Goal: Task Accomplishment & Management: Manage account settings

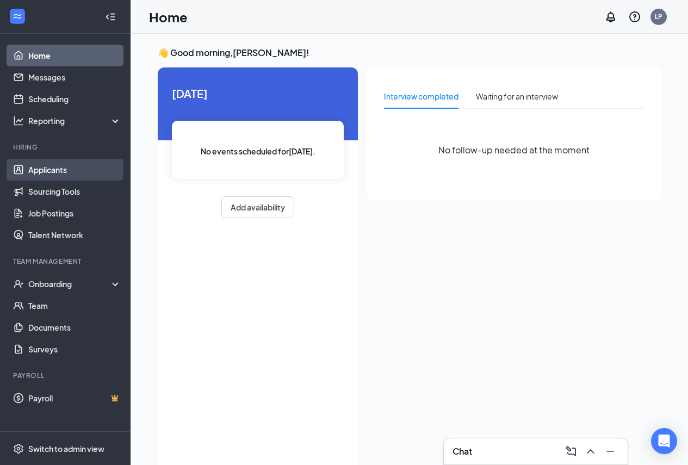
click at [63, 166] on link "Applicants" at bounding box center [74, 170] width 93 height 22
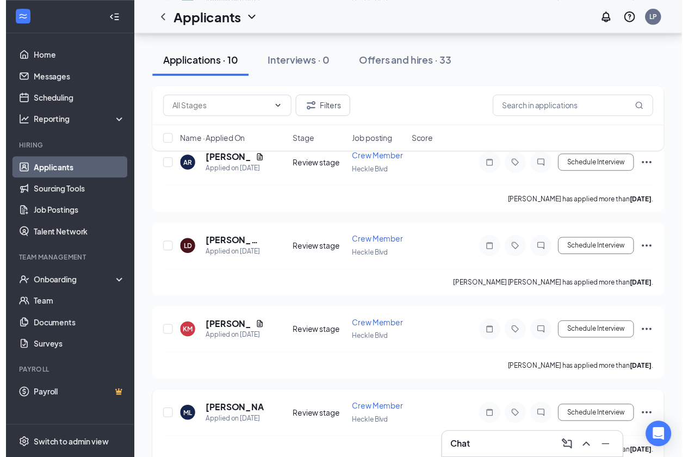
scroll to position [596, 0]
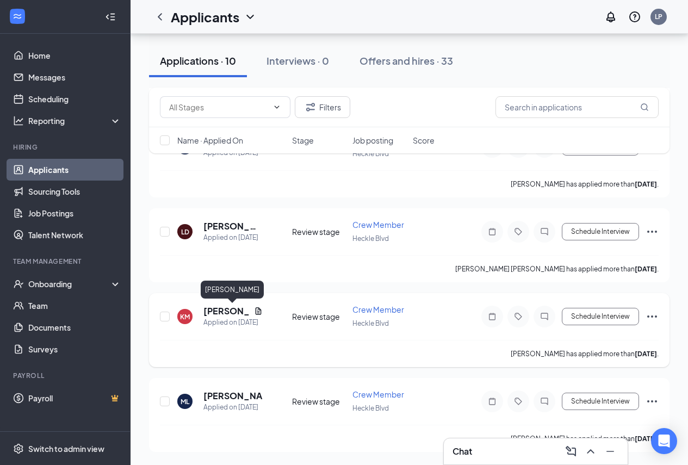
click at [222, 313] on h5 "[PERSON_NAME]" at bounding box center [226, 311] width 46 height 12
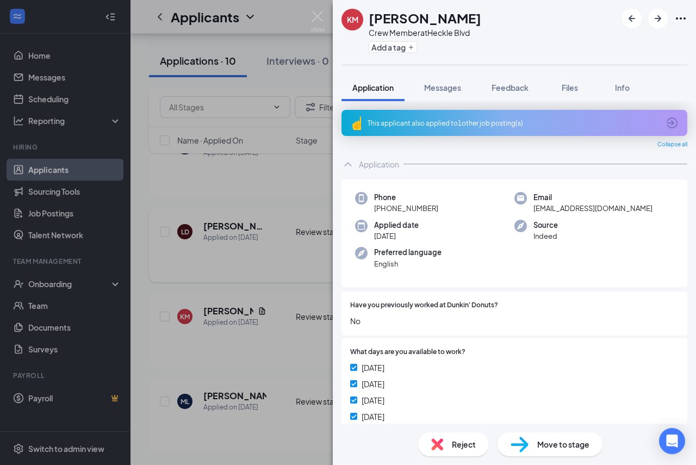
drag, startPoint x: 259, startPoint y: 282, endPoint x: 240, endPoint y: 225, distance: 60.3
click at [259, 280] on div "KM [PERSON_NAME] Crew Member at [GEOGRAPHIC_DATA] Add a tag Application Message…" at bounding box center [348, 232] width 696 height 465
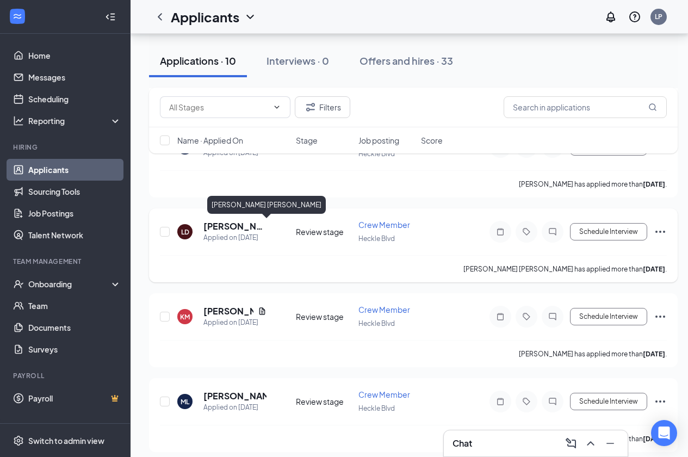
click at [239, 223] on h5 "[PERSON_NAME] [PERSON_NAME]" at bounding box center [234, 226] width 63 height 12
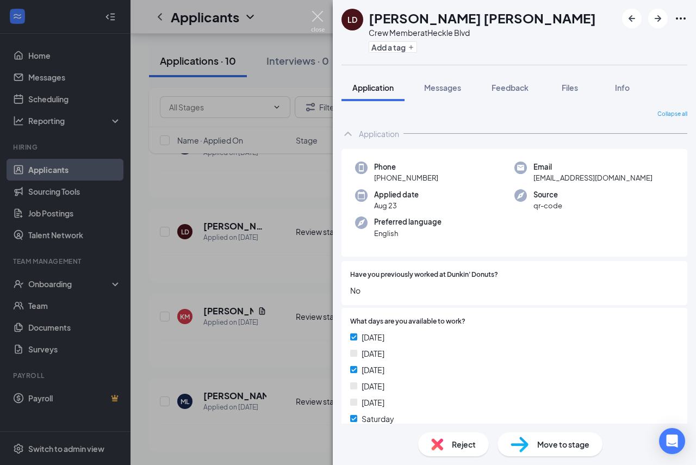
click at [324, 16] on img at bounding box center [318, 21] width 14 height 21
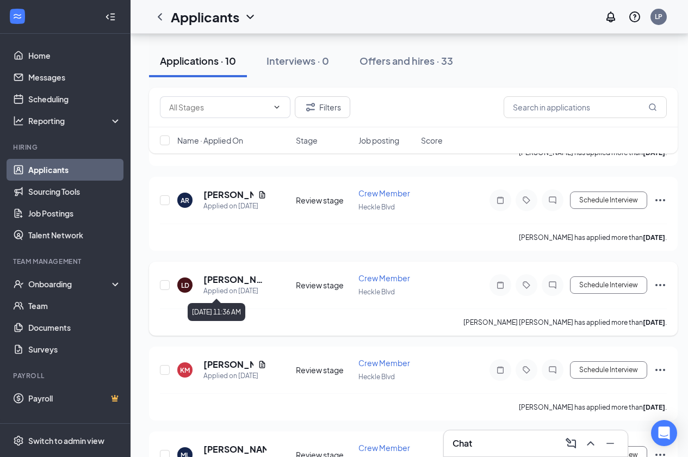
scroll to position [378, 0]
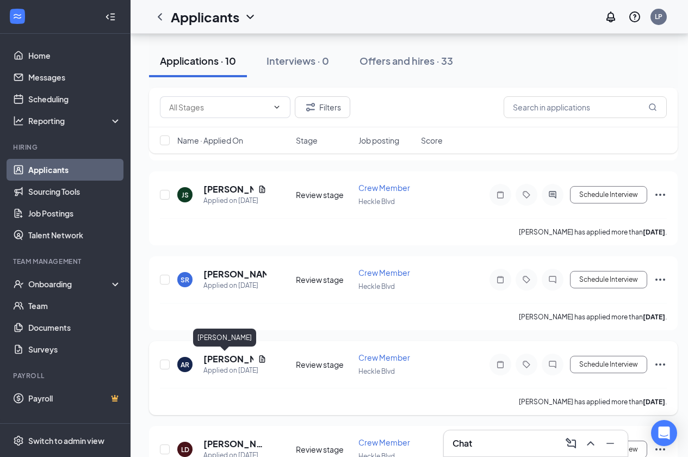
click at [234, 356] on h5 "[PERSON_NAME]" at bounding box center [228, 359] width 50 height 12
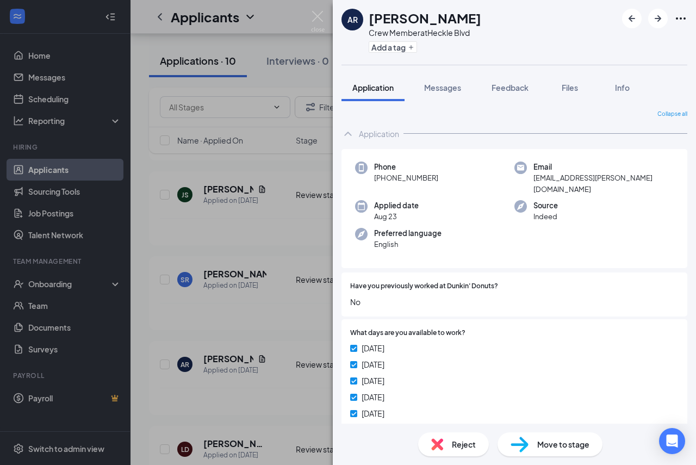
click at [223, 271] on div "AR [PERSON_NAME] Crew Member at [GEOGRAPHIC_DATA] Add a tag Application Message…" at bounding box center [348, 232] width 696 height 465
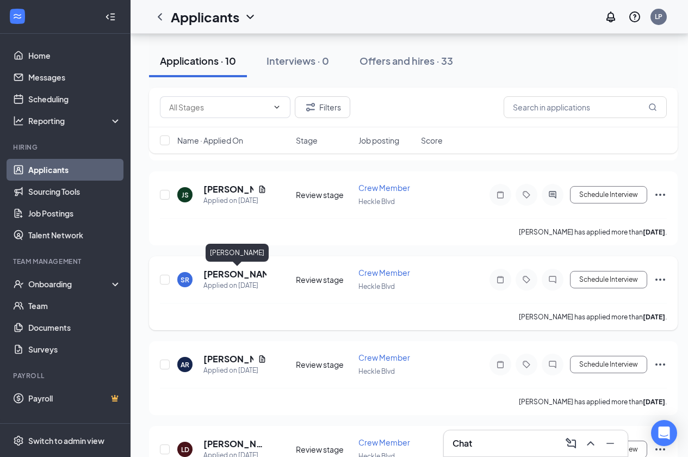
click at [234, 276] on h5 "[PERSON_NAME]" at bounding box center [234, 274] width 63 height 12
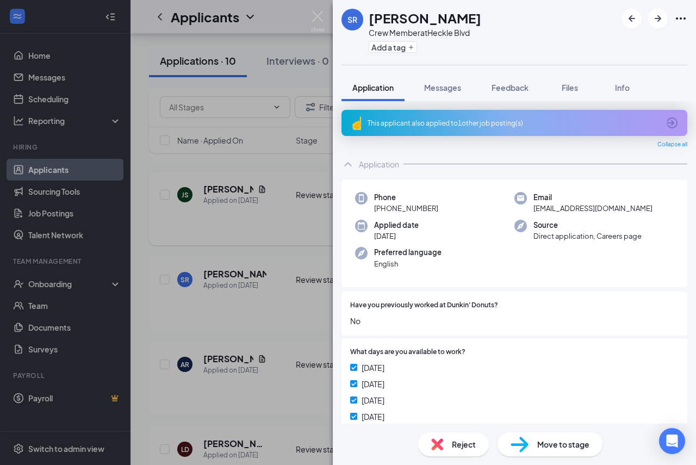
drag, startPoint x: 241, startPoint y: 233, endPoint x: 240, endPoint y: 201, distance: 32.1
click at [242, 233] on div "SR [PERSON_NAME] Crew Member at [GEOGRAPHIC_DATA] Add a tag Application Message…" at bounding box center [348, 232] width 696 height 465
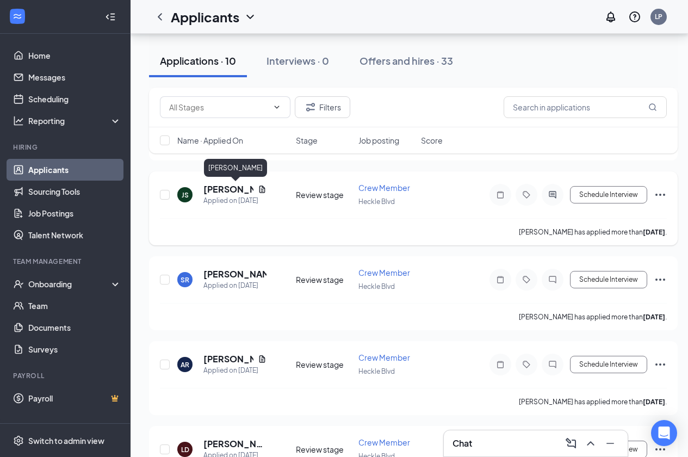
click at [222, 188] on h5 "[PERSON_NAME]" at bounding box center [228, 189] width 50 height 12
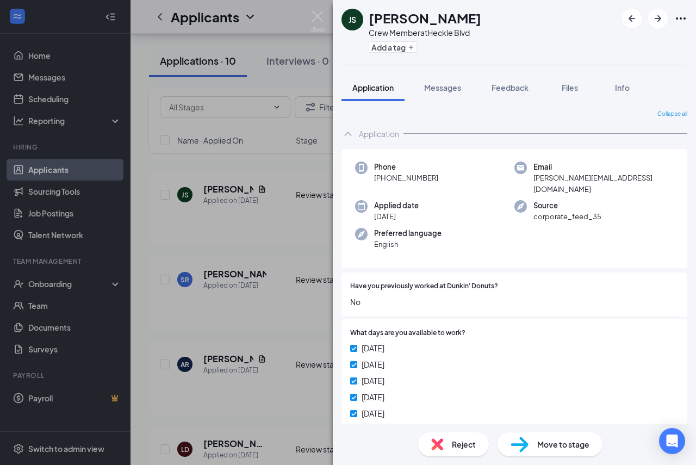
click at [282, 236] on div "JS [PERSON_NAME] Crew Member at [GEOGRAPHIC_DATA] Add a tag Application Message…" at bounding box center [348, 232] width 696 height 465
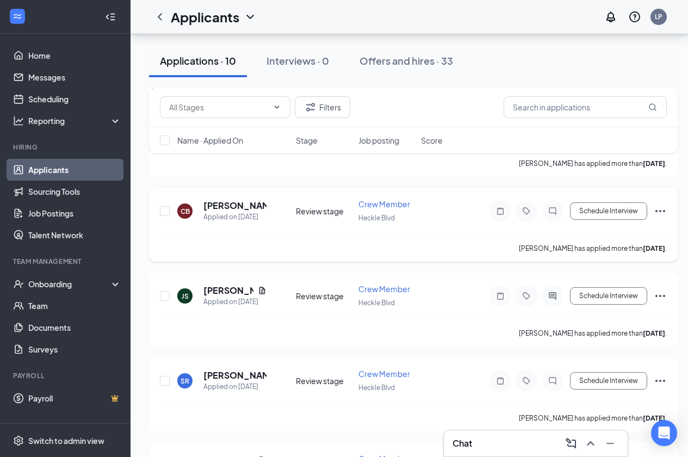
scroll to position [270, 0]
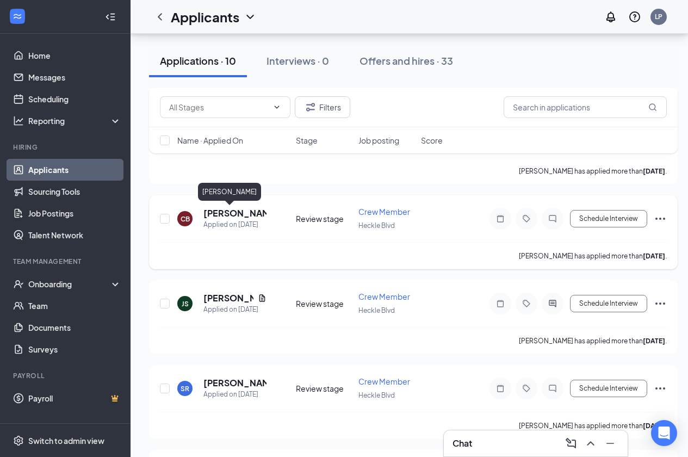
click at [231, 213] on h5 "[PERSON_NAME]" at bounding box center [234, 213] width 63 height 12
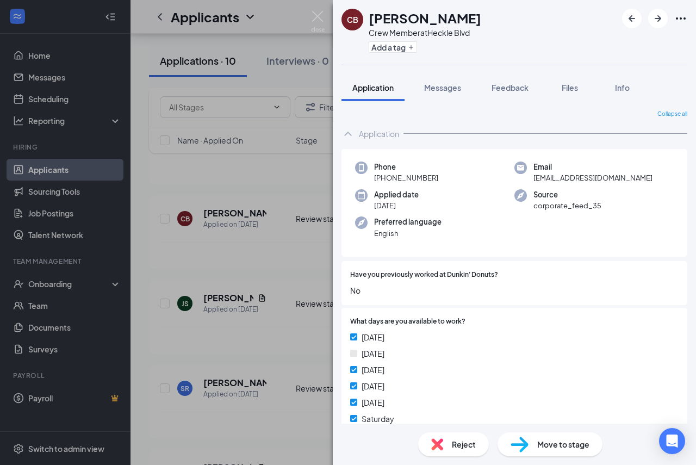
click at [99, 271] on div "CB [PERSON_NAME] Crew Member at [GEOGRAPHIC_DATA] Add a tag Application Message…" at bounding box center [348, 232] width 696 height 465
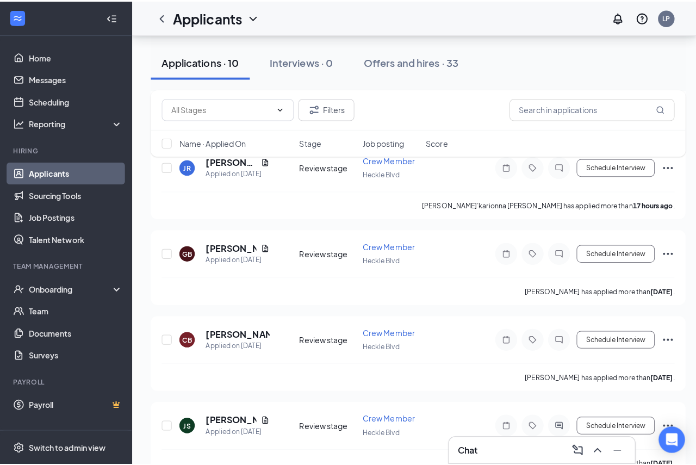
scroll to position [107, 0]
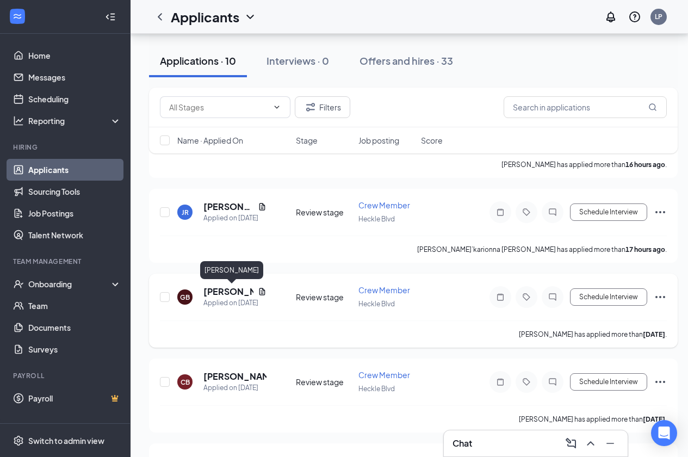
click at [227, 288] on h5 "[PERSON_NAME]" at bounding box center [228, 291] width 50 height 12
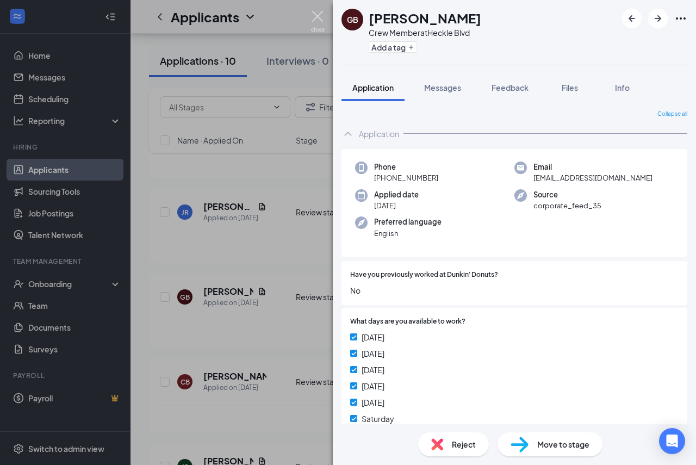
click at [320, 15] on img at bounding box center [318, 21] width 14 height 21
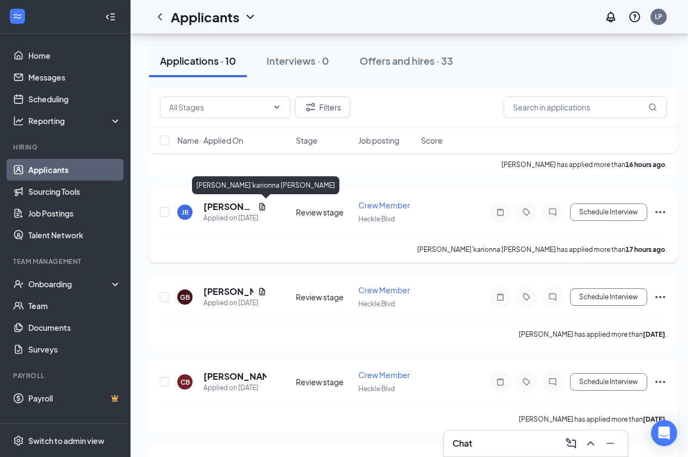
click at [225, 206] on h5 "[PERSON_NAME]’karionna [PERSON_NAME]" at bounding box center [228, 207] width 50 height 12
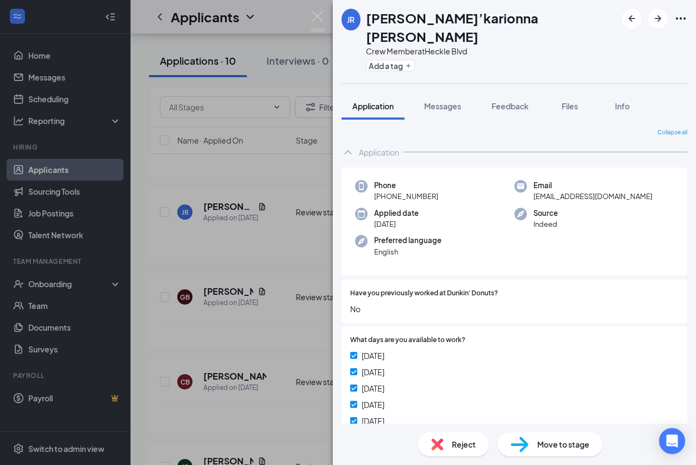
click at [262, 261] on div "JR [PERSON_NAME]’karionna [PERSON_NAME] Crew Member at [GEOGRAPHIC_DATA] Add a …" at bounding box center [348, 232] width 696 height 465
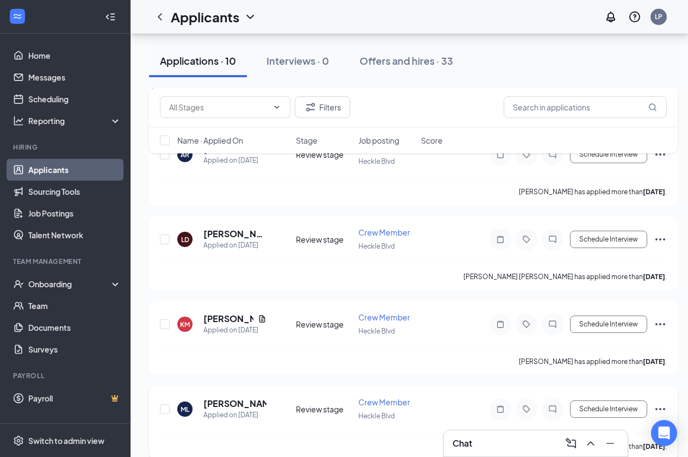
scroll to position [604, 0]
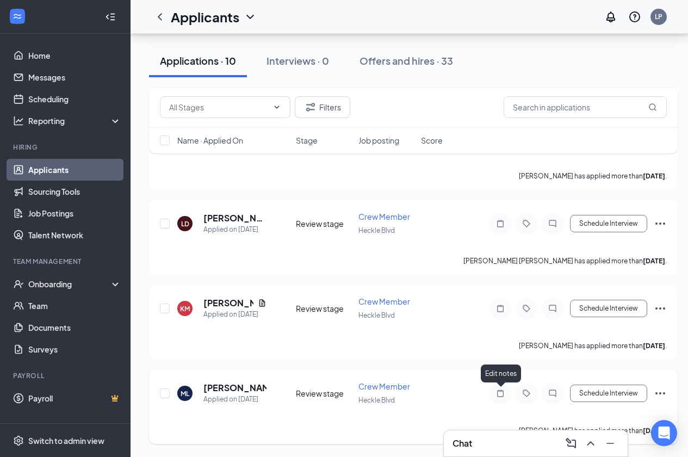
click at [501, 389] on icon "Note" at bounding box center [500, 393] width 13 height 9
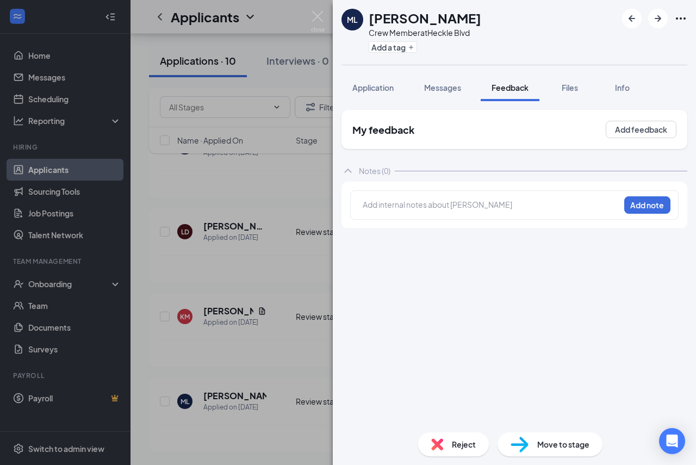
click at [448, 214] on div "Add internal notes about [PERSON_NAME] Add note" at bounding box center [514, 204] width 328 height 29
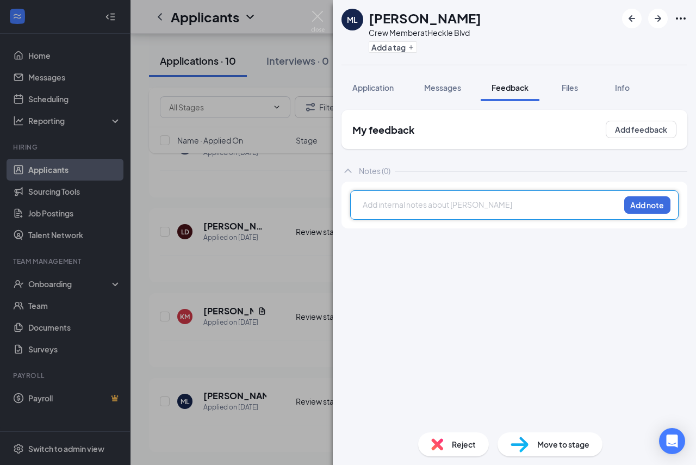
click at [467, 208] on div at bounding box center [491, 204] width 256 height 11
click at [636, 197] on button "Add note" at bounding box center [647, 204] width 46 height 17
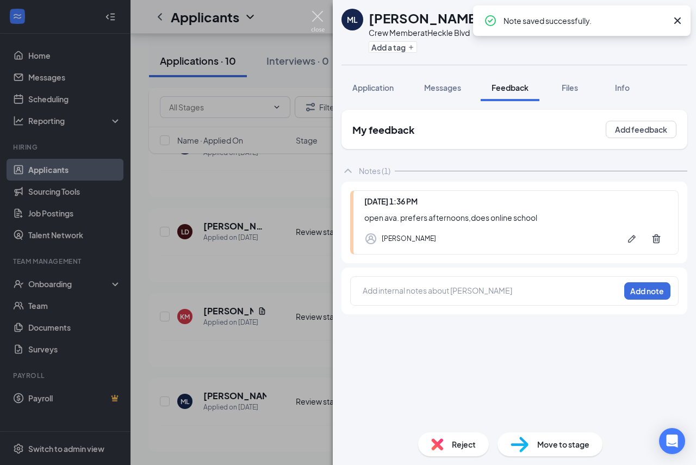
click at [319, 14] on img at bounding box center [318, 21] width 14 height 21
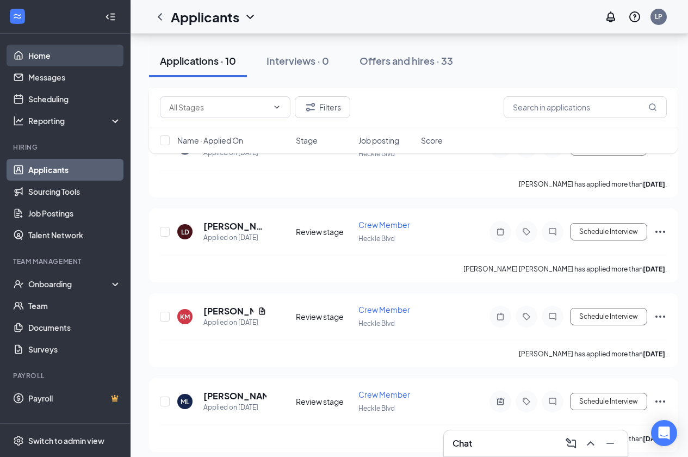
click at [41, 58] on link "Home" at bounding box center [74, 56] width 93 height 22
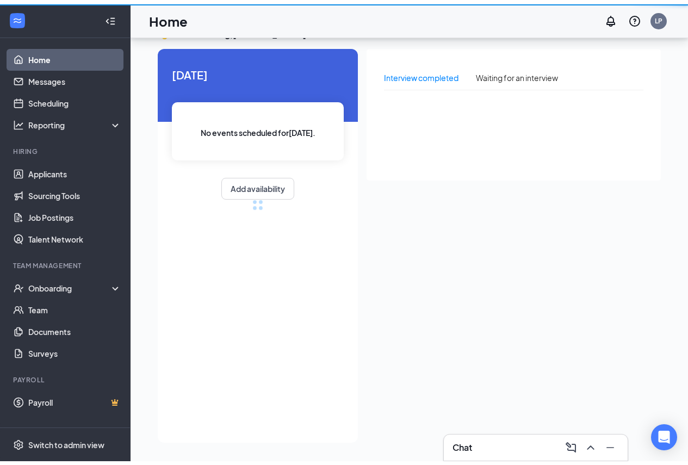
scroll to position [23, 0]
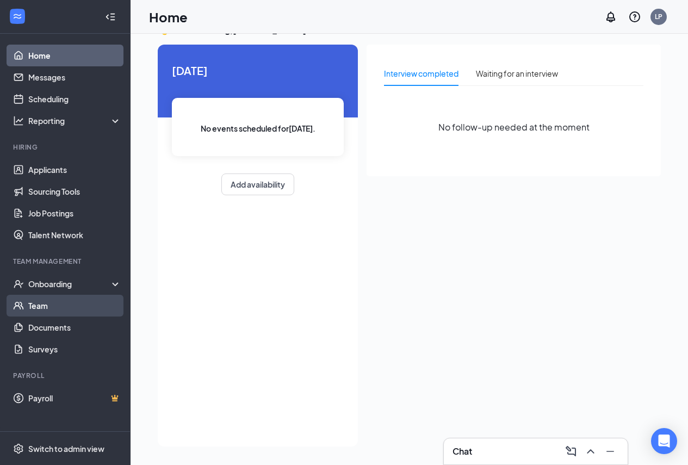
click at [69, 303] on link "Team" at bounding box center [74, 306] width 93 height 22
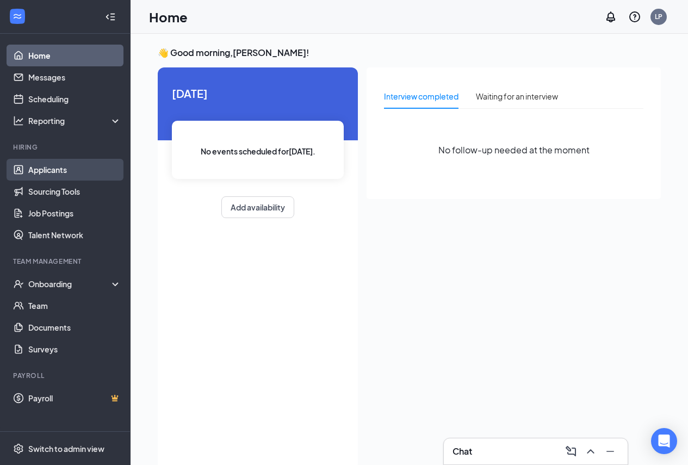
click at [63, 170] on link "Applicants" at bounding box center [74, 170] width 93 height 22
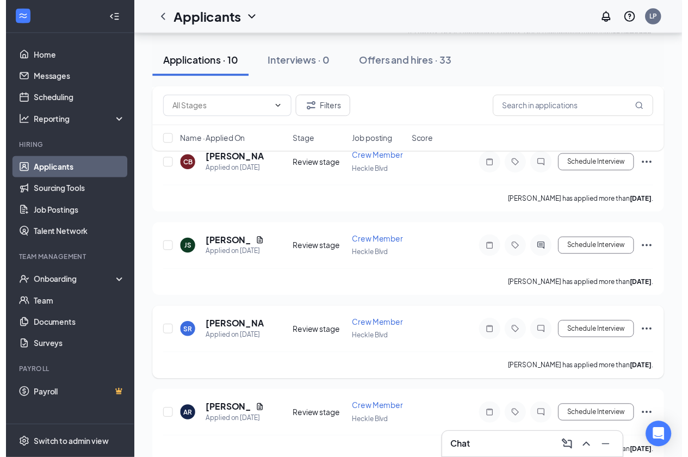
scroll to position [380, 0]
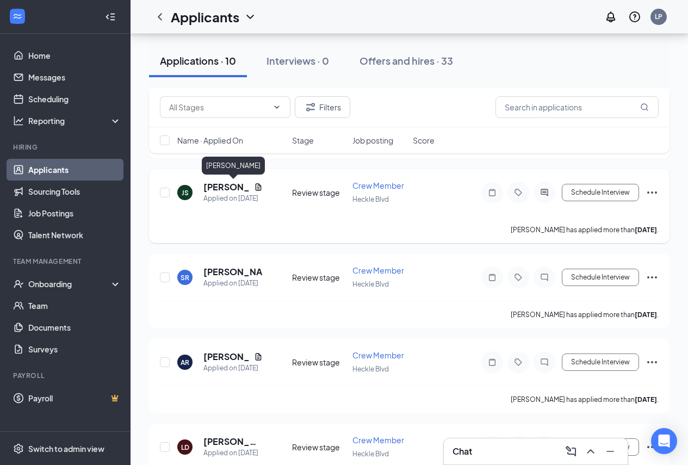
click at [218, 186] on h5 "[PERSON_NAME]" at bounding box center [226, 187] width 46 height 12
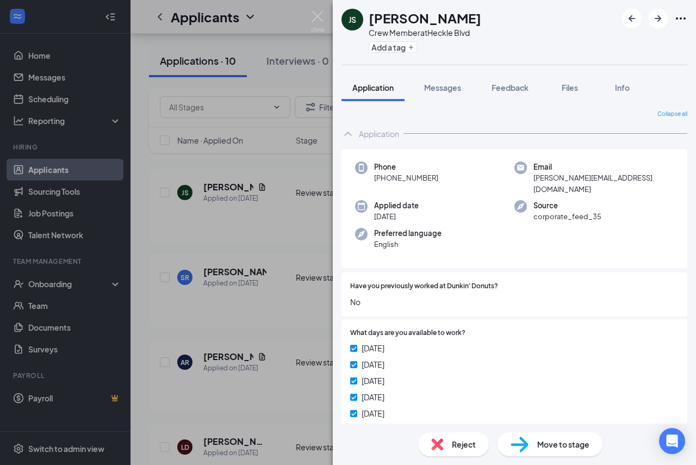
click at [466, 441] on span "Reject" at bounding box center [464, 444] width 24 height 12
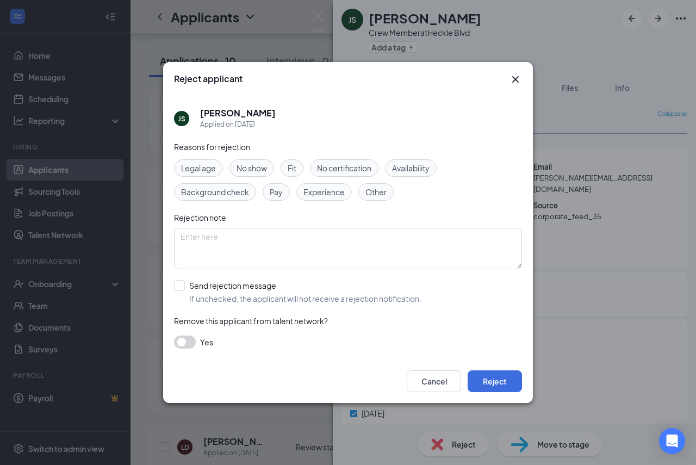
click at [264, 164] on span "No show" at bounding box center [251, 168] width 30 height 12
click at [285, 248] on textarea at bounding box center [348, 248] width 348 height 41
click at [345, 171] on span "No certification" at bounding box center [344, 168] width 54 height 12
click at [402, 176] on div "Availability" at bounding box center [411, 167] width 52 height 17
click at [276, 171] on div "Legal age No show Fit No certification Availability Background check Pay Experi…" at bounding box center [348, 179] width 348 height 41
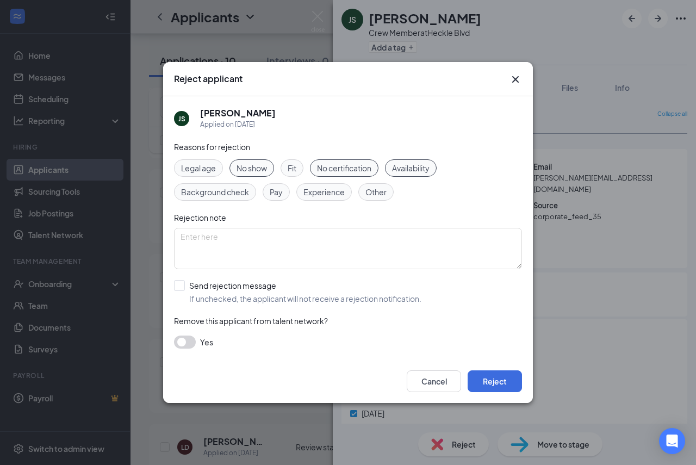
drag, startPoint x: 261, startPoint y: 169, endPoint x: 333, endPoint y: 180, distance: 73.2
click at [263, 168] on span "No show" at bounding box center [251, 168] width 30 height 12
click at [364, 172] on span "No certification" at bounding box center [344, 168] width 54 height 12
click at [358, 234] on textarea at bounding box center [348, 248] width 348 height 41
type textarea "w"
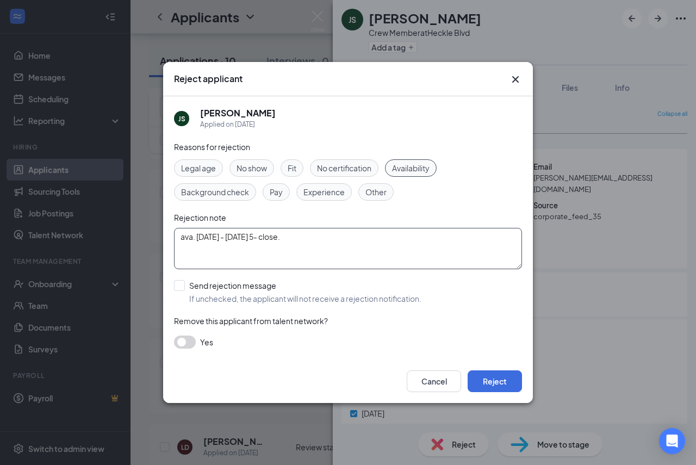
click at [215, 233] on textarea "ava. monday - thursday 5- close." at bounding box center [348, 248] width 348 height 41
click at [213, 241] on textarea "ava. monday - thursday 5- close." at bounding box center [348, 248] width 348 height 41
click at [201, 236] on textarea "ava. monday - thursday 5- close." at bounding box center [348, 248] width 348 height 41
click at [235, 242] on textarea "ava. Monday - thursday 5- close." at bounding box center [348, 248] width 348 height 41
click at [341, 241] on textarea "ava. Monday - Thursday 5- close." at bounding box center [348, 248] width 348 height 41
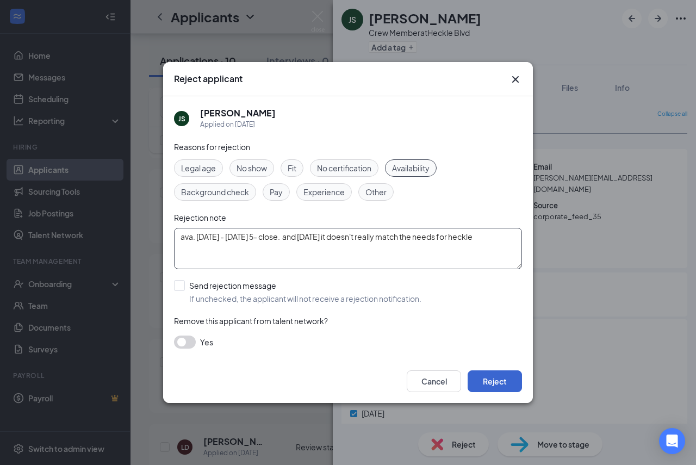
type textarea "ava. Monday - Thursday 5- close. and Saturday it doesn't really match the needs…"
click at [505, 383] on button "Reject" at bounding box center [494, 381] width 54 height 22
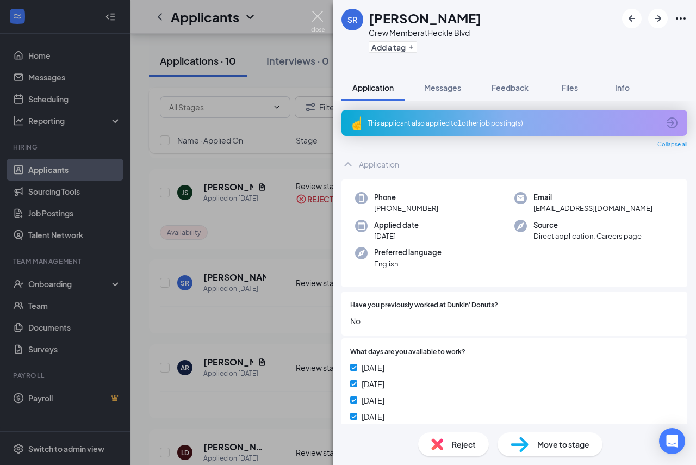
drag, startPoint x: 323, startPoint y: 21, endPoint x: 316, endPoint y: 24, distance: 7.3
click at [322, 21] on img at bounding box center [318, 21] width 14 height 21
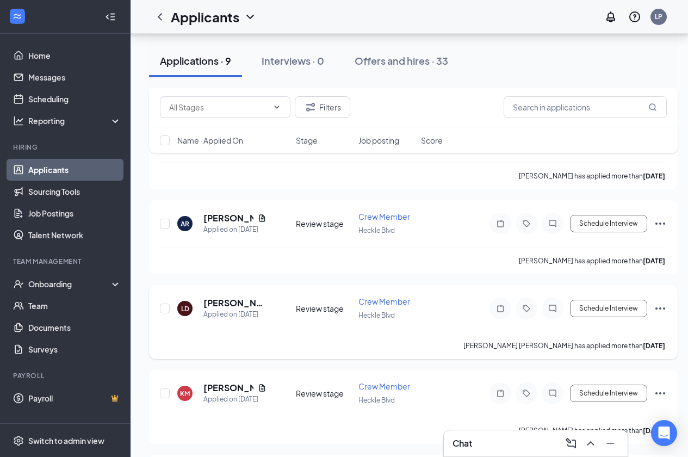
scroll to position [519, 0]
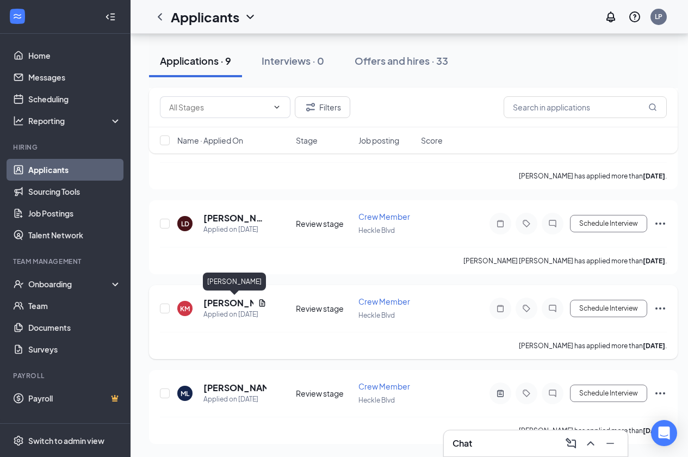
click at [223, 302] on h5 "[PERSON_NAME]" at bounding box center [228, 303] width 50 height 12
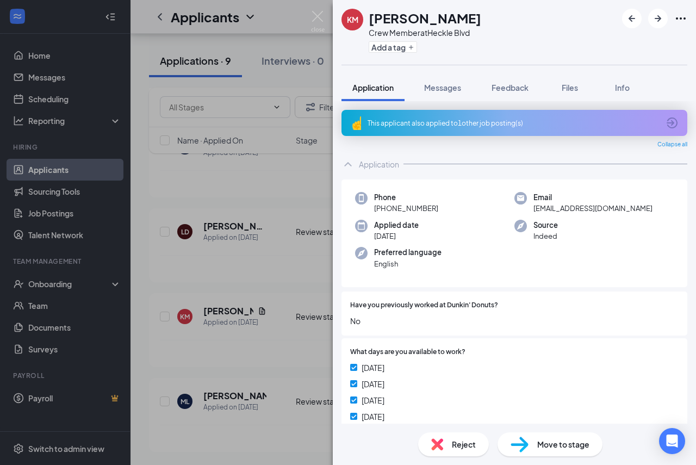
click at [460, 117] on div "This applicant also applied to 1 other job posting(s)" at bounding box center [514, 123] width 346 height 26
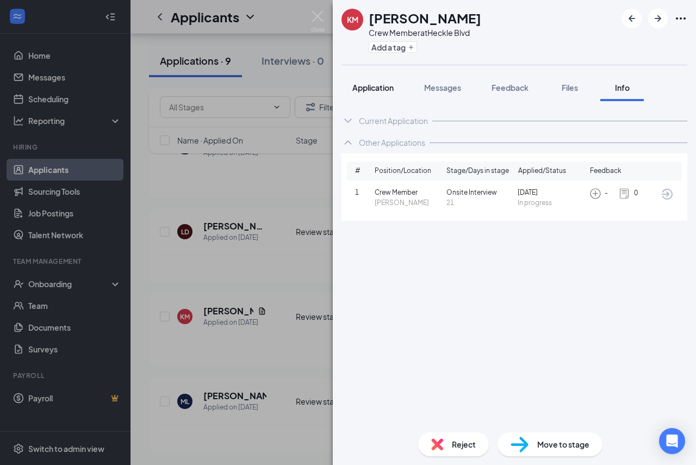
click at [394, 92] on span "Application" at bounding box center [372, 88] width 41 height 10
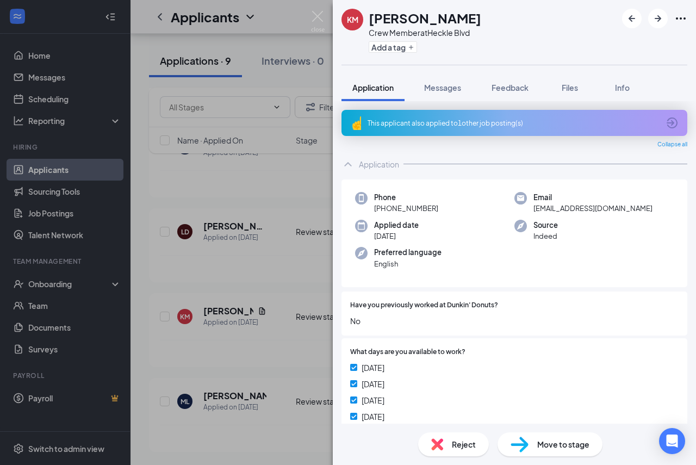
click at [472, 128] on div "This applicant also applied to 1 other job posting(s)" at bounding box center [514, 123] width 346 height 26
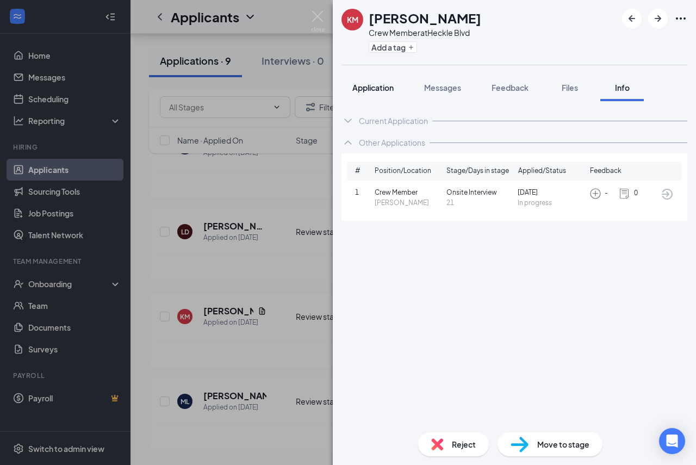
click at [378, 89] on span "Application" at bounding box center [372, 88] width 41 height 10
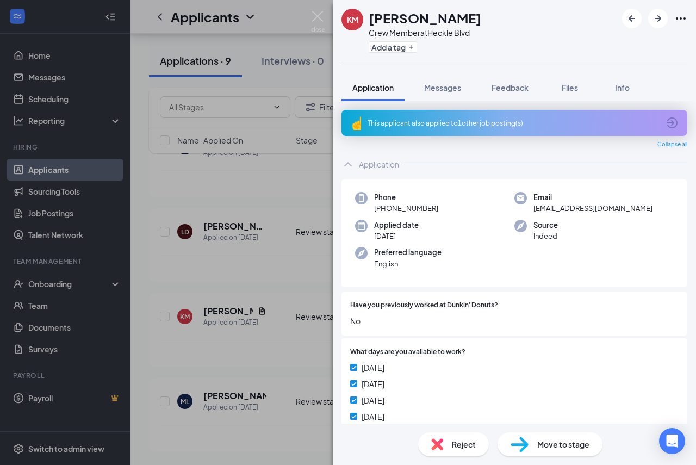
click at [261, 313] on div "KM [PERSON_NAME] Crew Member at [GEOGRAPHIC_DATA] Add a tag Application Message…" at bounding box center [348, 232] width 696 height 465
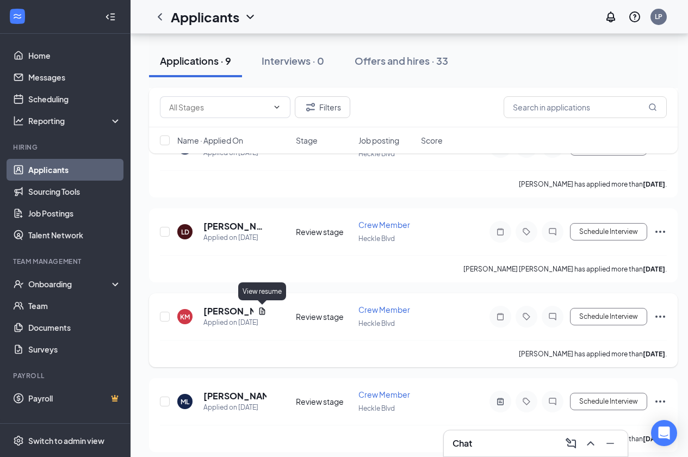
click at [263, 310] on icon "Document" at bounding box center [262, 311] width 9 height 9
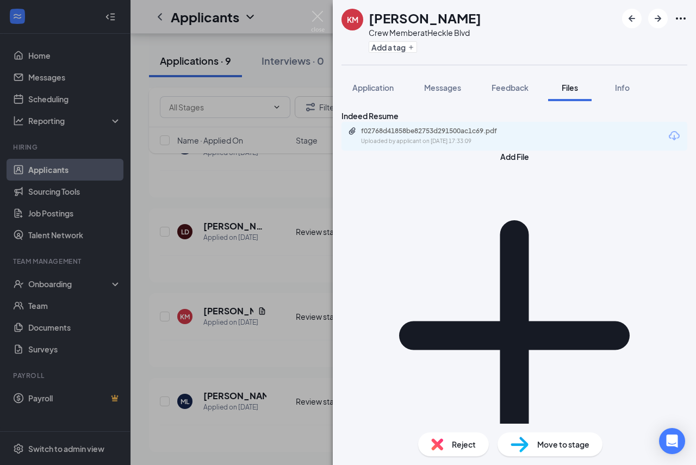
click at [195, 210] on div "KM Kevin Morman Crew Member at Heckle Blvd Add a tag Application Messages Feedb…" at bounding box center [348, 232] width 696 height 465
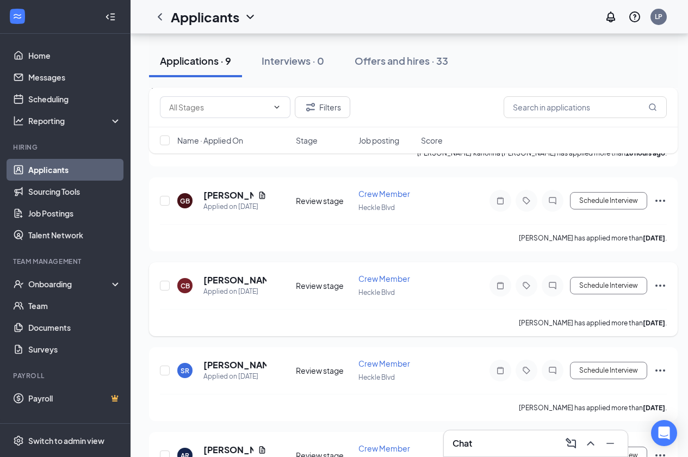
scroll to position [193, 0]
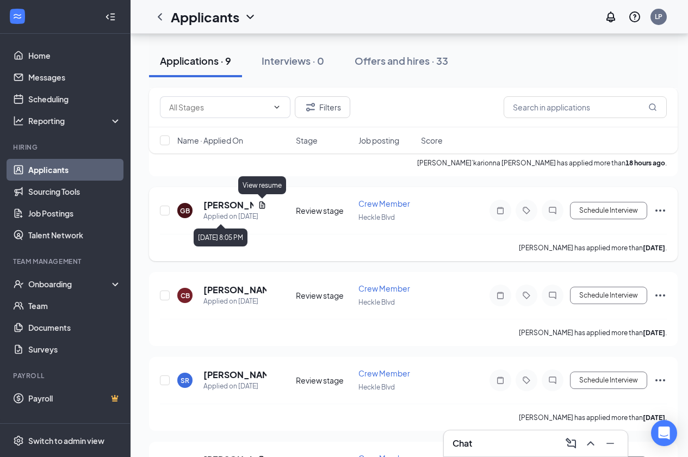
click at [265, 214] on div "Applied on [DATE]" at bounding box center [234, 216] width 63 height 11
click at [266, 204] on icon "Document" at bounding box center [262, 205] width 9 height 9
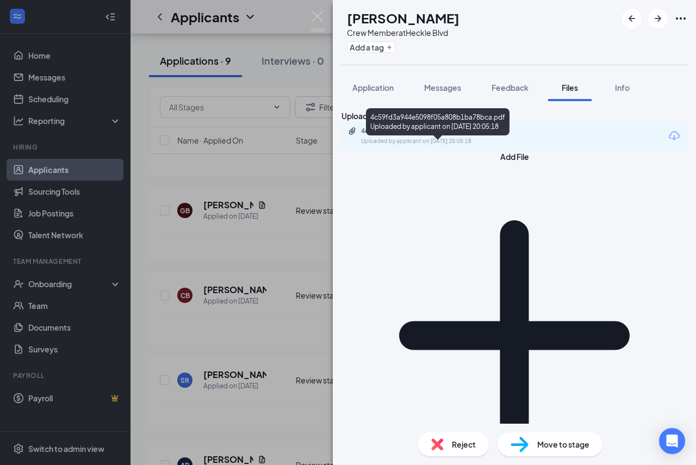
click at [482, 135] on div "4c59fd3a944e5098f05a808b1ba78bca.pdf" at bounding box center [437, 131] width 152 height 9
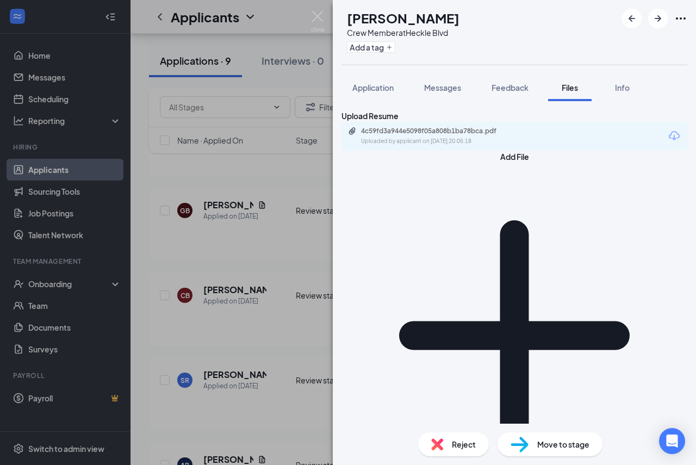
click at [255, 306] on div "GB Gianna Biltcliffe Crew Member at Heckle Blvd Add a tag Application Messages …" at bounding box center [348, 232] width 696 height 465
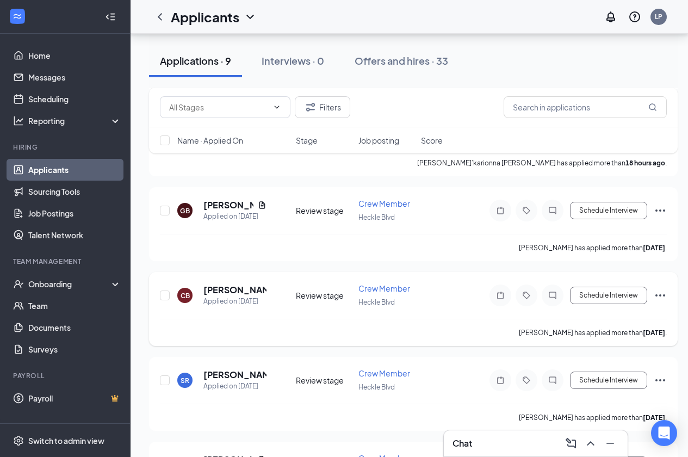
scroll to position [356, 0]
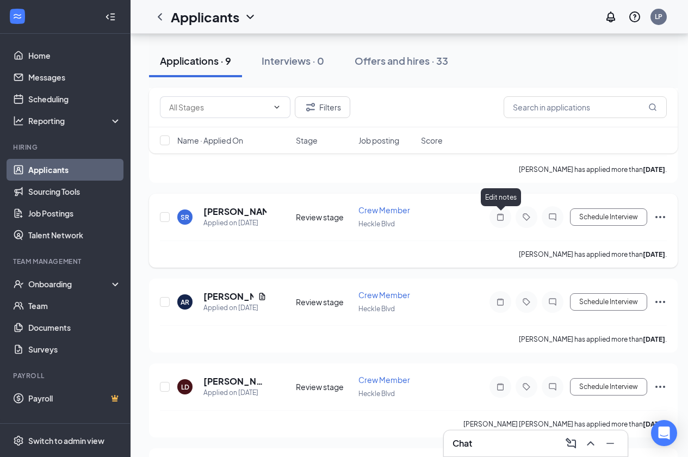
click at [500, 214] on icon "Note" at bounding box center [500, 216] width 7 height 7
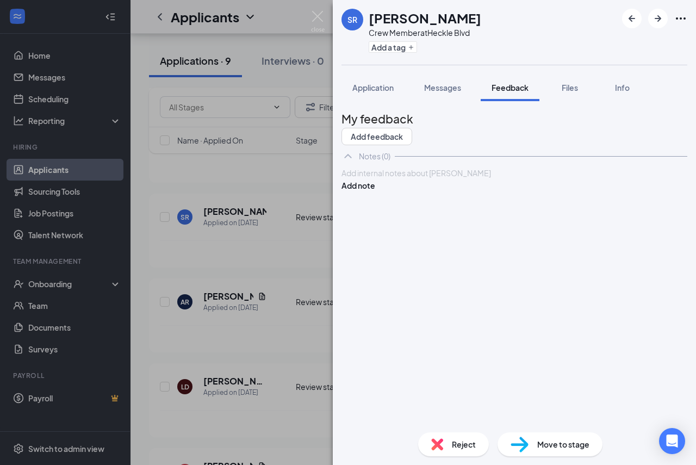
click at [438, 179] on div at bounding box center [514, 172] width 345 height 11
click at [375, 191] on button "Add note" at bounding box center [358, 185] width 34 height 12
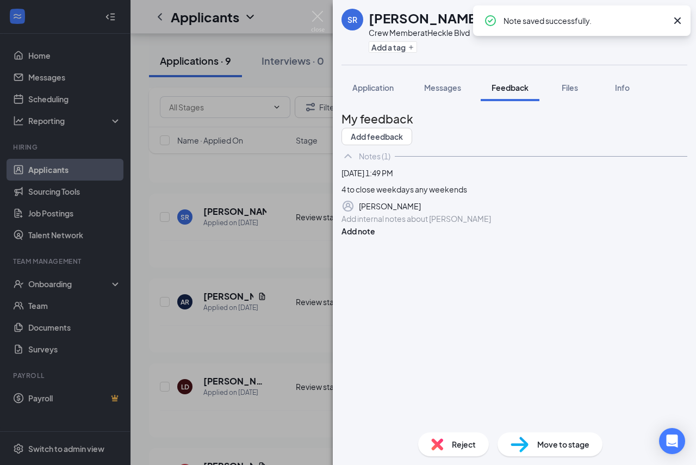
click at [456, 444] on span "Reject" at bounding box center [464, 444] width 24 height 12
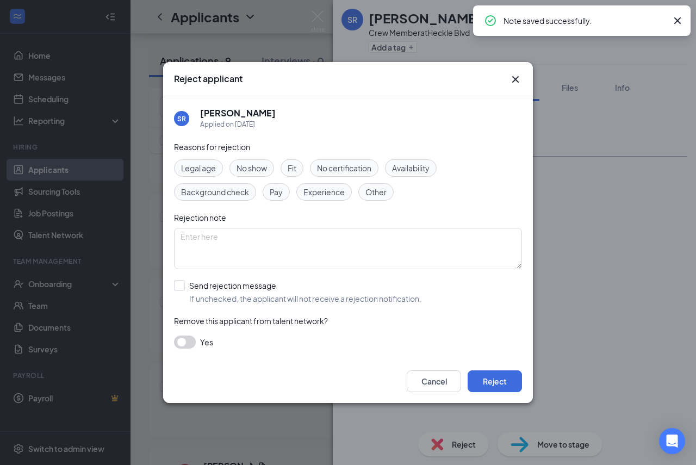
click at [400, 168] on span "Availability" at bounding box center [411, 168] width 38 height 12
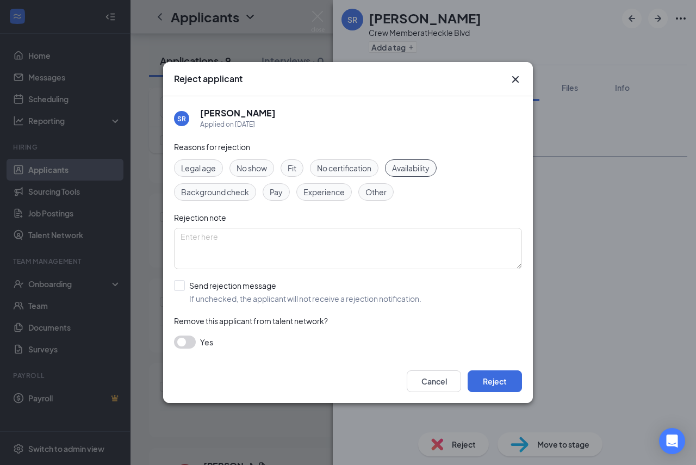
drag, startPoint x: 391, startPoint y: 224, endPoint x: 402, endPoint y: 239, distance: 18.2
click at [391, 224] on div "Reasons for rejection Legal age No show Fit No certification Availability Backg…" at bounding box center [348, 250] width 348 height 219
click at [403, 239] on textarea at bounding box center [348, 248] width 348 height 41
type textarea "we aren't lookingfor more high school closers"
click at [494, 382] on button "Reject" at bounding box center [494, 381] width 54 height 22
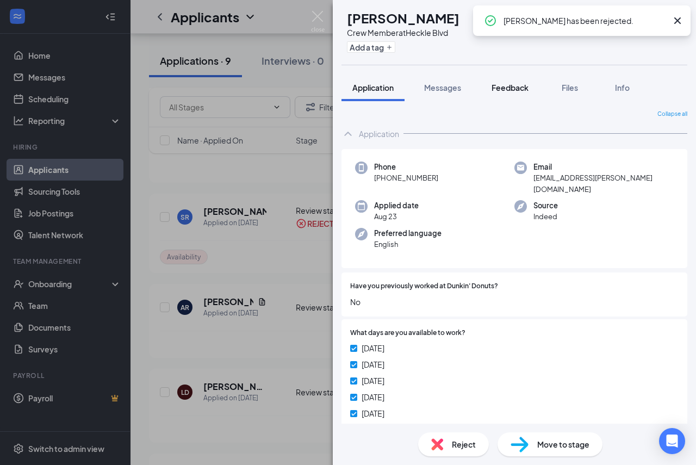
click at [492, 85] on button "Feedback" at bounding box center [509, 87] width 59 height 27
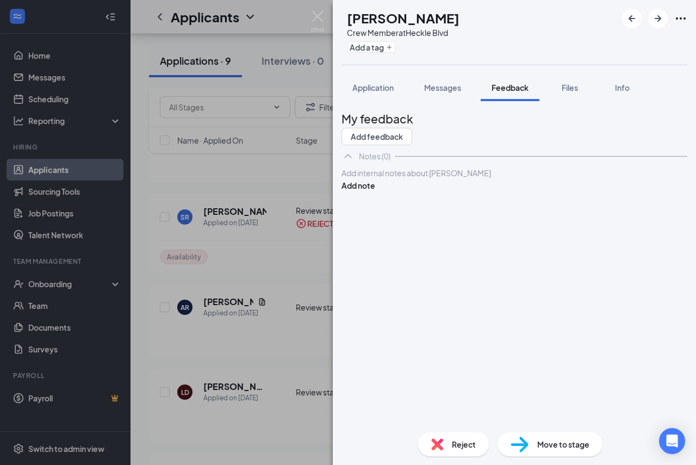
click at [319, 9] on div "AR ASHANTAE RODDEY Crew Member at Heckle Blvd Add a tag Application Messages Fe…" at bounding box center [348, 232] width 696 height 465
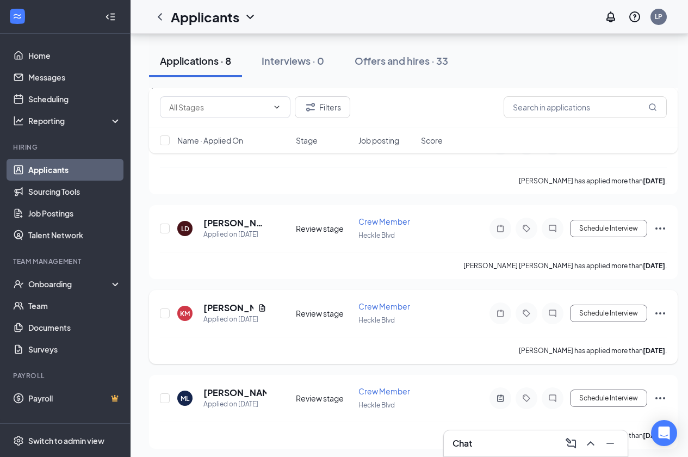
scroll to position [434, 0]
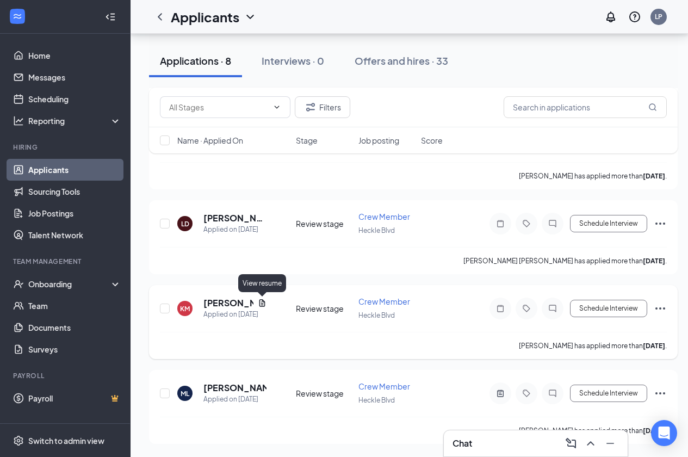
click at [261, 301] on icon "Document" at bounding box center [262, 302] width 9 height 9
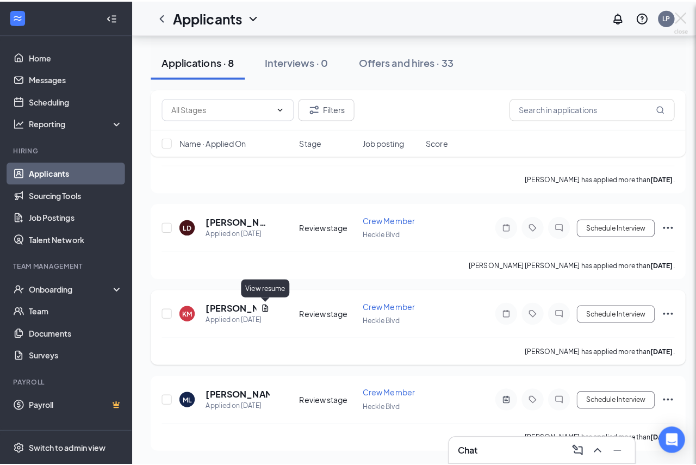
scroll to position [426, 0]
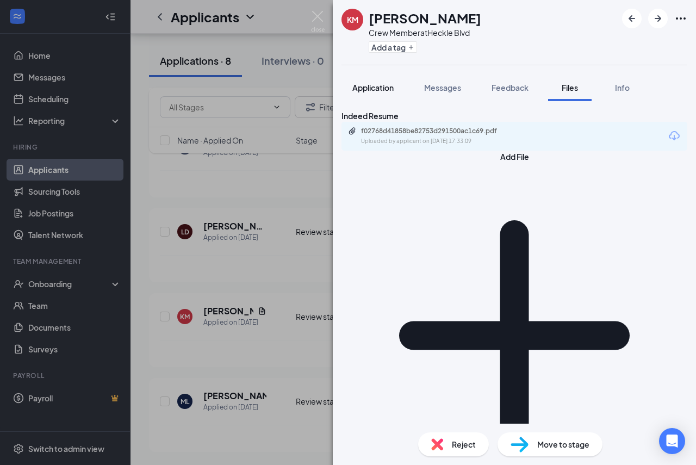
click at [371, 83] on span "Application" at bounding box center [372, 88] width 41 height 10
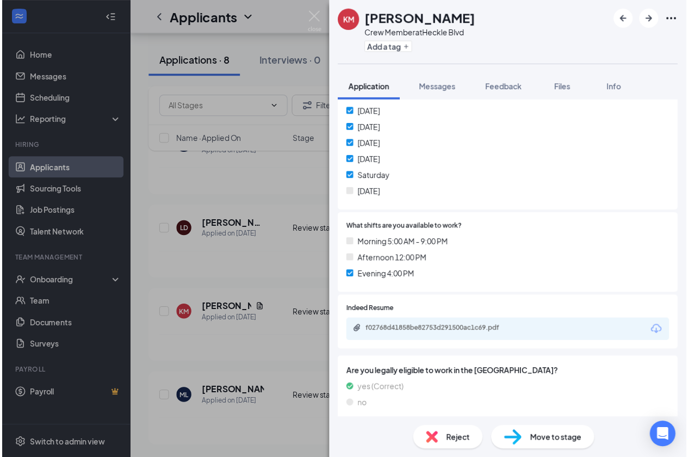
scroll to position [272, 0]
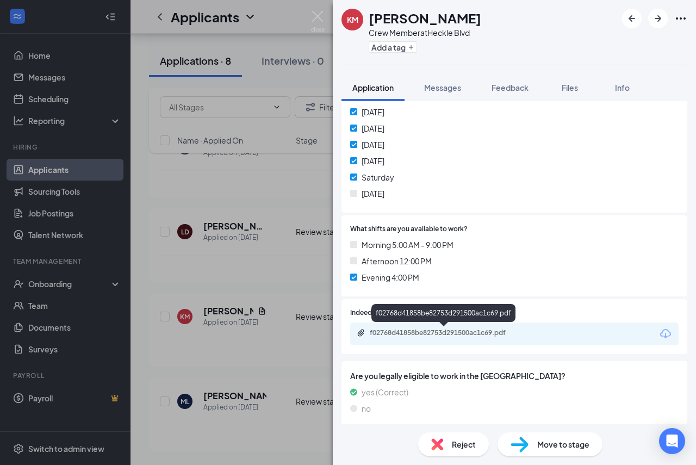
click at [399, 332] on div "f02768d41858be82753d291500ac1c69.pdf" at bounding box center [446, 332] width 152 height 9
click at [282, 235] on div "KM [PERSON_NAME] Crew Member at [GEOGRAPHIC_DATA] Add a tag Application Message…" at bounding box center [348, 232] width 696 height 465
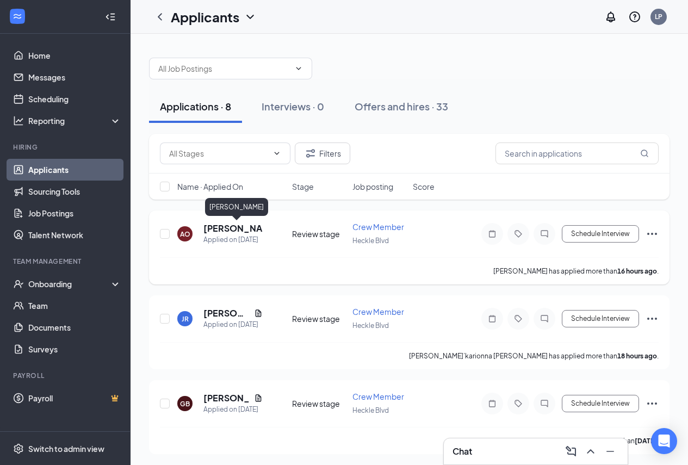
click at [229, 226] on h5 "[PERSON_NAME]" at bounding box center [232, 228] width 59 height 12
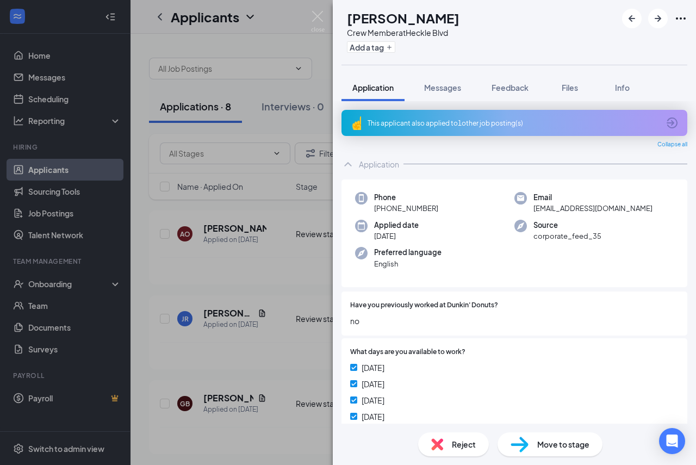
click at [497, 124] on div "This applicant also applied to 1 other job posting(s)" at bounding box center [512, 122] width 291 height 9
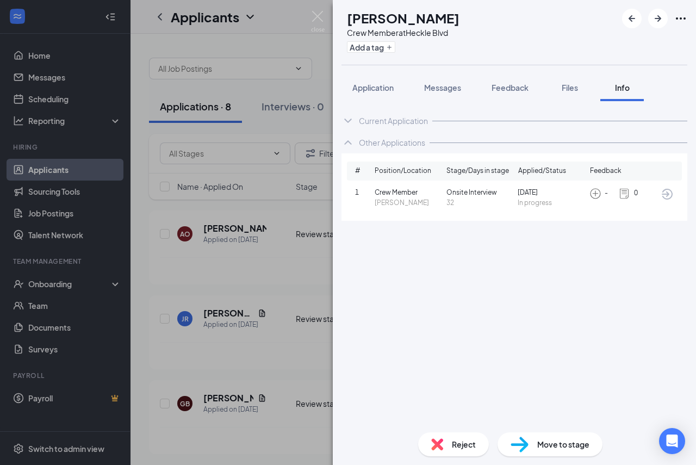
click at [534, 207] on span "In progress" at bounding box center [550, 203] width 67 height 10
click at [467, 203] on span "32" at bounding box center [479, 203] width 67 height 10
drag, startPoint x: 383, startPoint y: 77, endPoint x: 380, endPoint y: 89, distance: 12.7
click at [382, 79] on button "Application" at bounding box center [372, 87] width 63 height 27
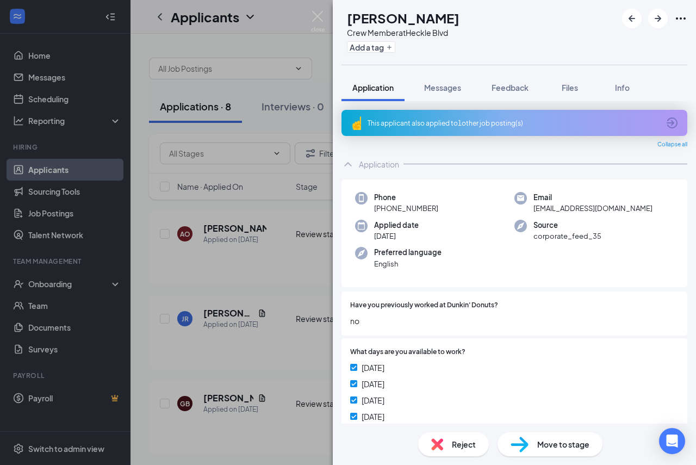
click at [324, 10] on div "AO anivea orr Crew Member at Heckle Blvd Add a tag Application Messages Feedbac…" at bounding box center [348, 232] width 696 height 465
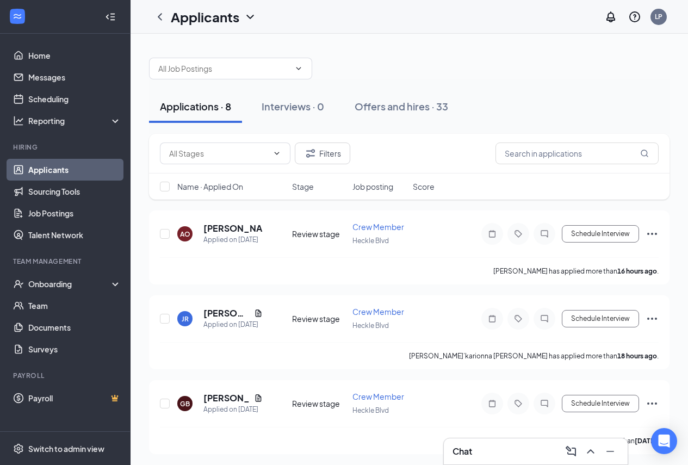
click at [324, 10] on div "Applicants LP" at bounding box center [408, 17] width 557 height 34
click at [63, 60] on link "Home" at bounding box center [74, 56] width 93 height 22
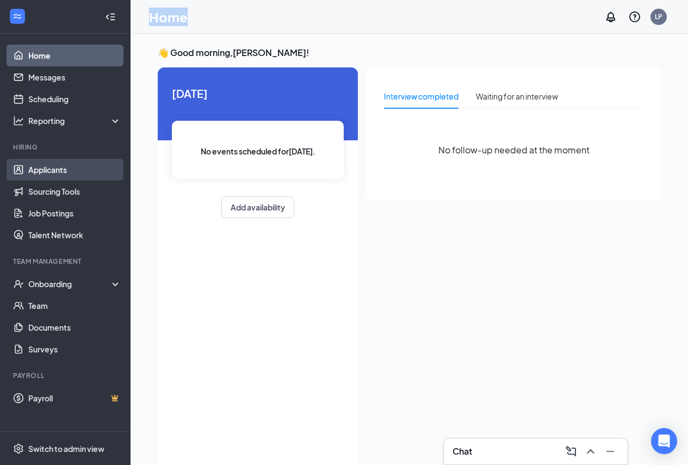
click at [74, 163] on link "Applicants" at bounding box center [74, 170] width 93 height 22
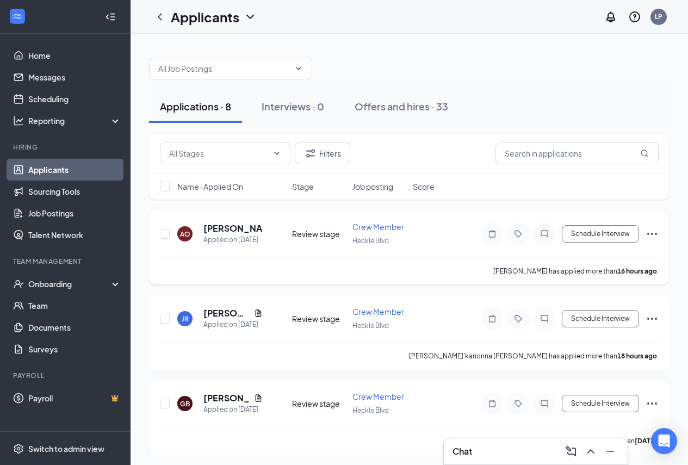
click at [656, 232] on icon "Ellipses" at bounding box center [651, 233] width 13 height 13
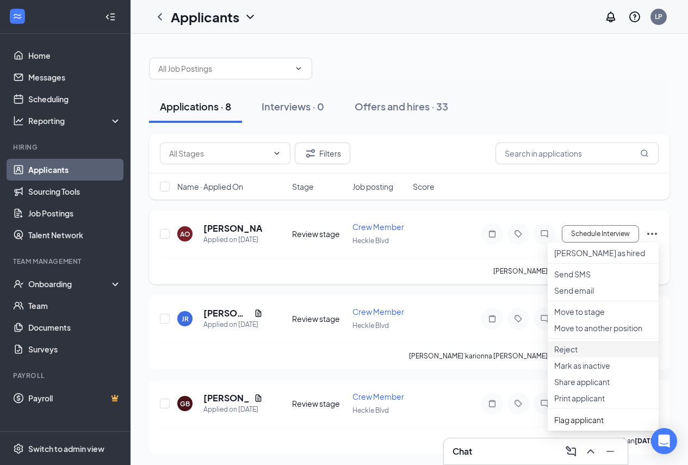
click at [583, 354] on p "Reject" at bounding box center [603, 349] width 98 height 11
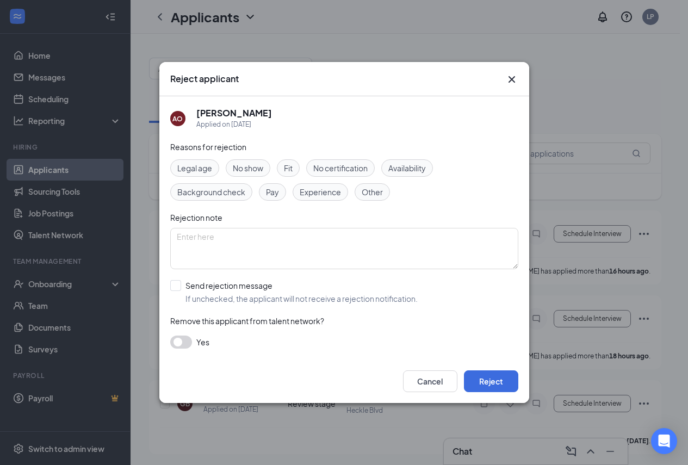
click at [415, 171] on span "Availability" at bounding box center [407, 168] width 38 height 12
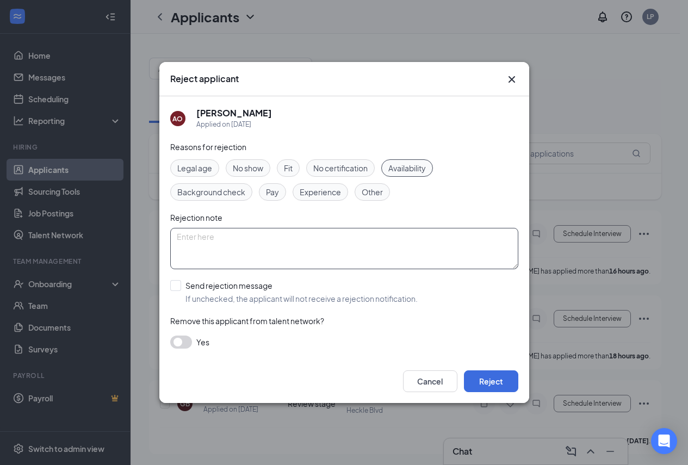
drag, startPoint x: 386, startPoint y: 254, endPoint x: 378, endPoint y: 255, distance: 7.7
click at [384, 254] on textarea at bounding box center [344, 248] width 348 height 41
type textarea "closer 5-close and weekend only dont match our needs"
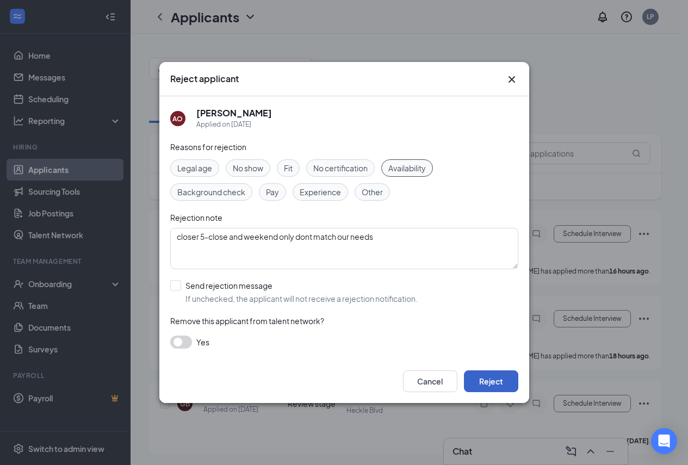
click at [489, 388] on button "Reject" at bounding box center [491, 381] width 54 height 22
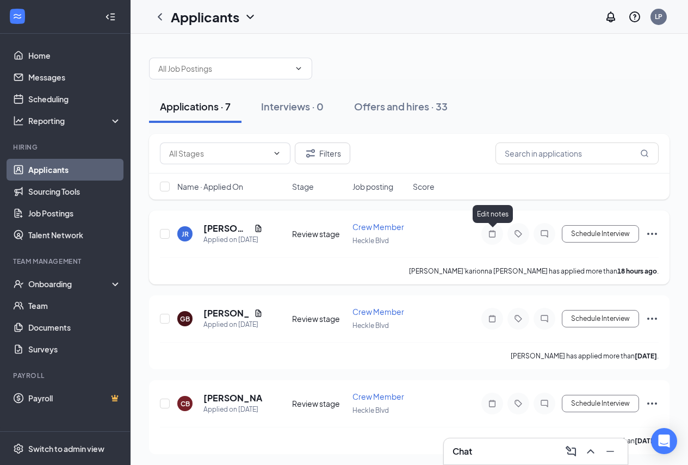
click at [495, 236] on icon "Note" at bounding box center [492, 233] width 7 height 7
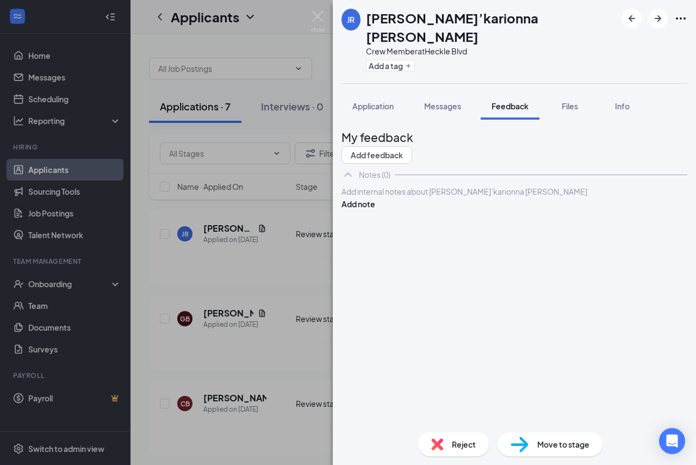
click at [456, 197] on div at bounding box center [514, 191] width 345 height 11
click at [375, 201] on button "Add note" at bounding box center [358, 204] width 34 height 12
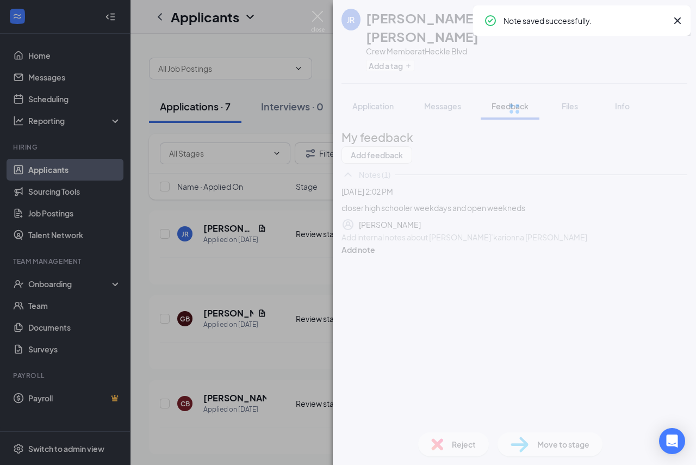
click at [443, 446] on div "JR Ja’karionna Rhinehart Crew Member at Heckle Blvd Add a tag Application Messa…" at bounding box center [514, 232] width 363 height 465
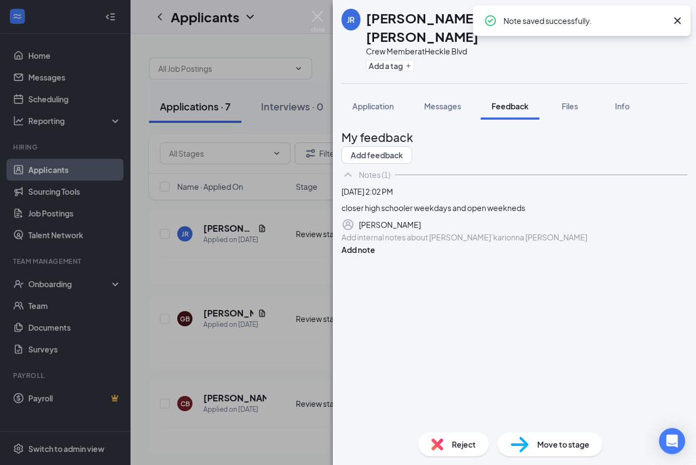
click at [436, 442] on img at bounding box center [437, 444] width 12 height 12
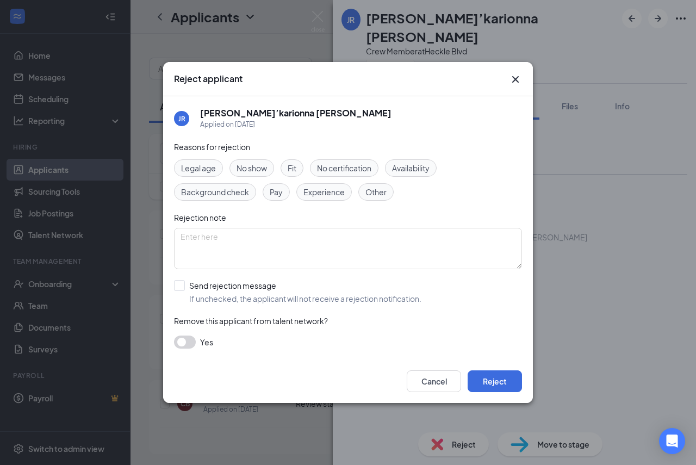
click at [400, 171] on span "Availability" at bounding box center [411, 168] width 38 height 12
click at [495, 379] on button "Reject" at bounding box center [494, 381] width 54 height 22
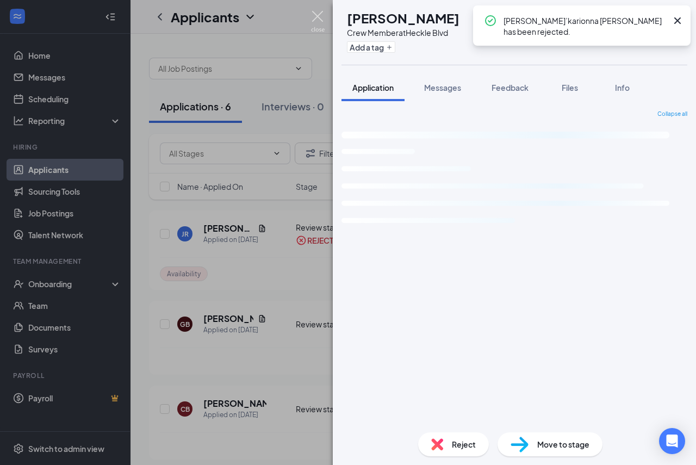
click at [320, 14] on img at bounding box center [318, 21] width 14 height 21
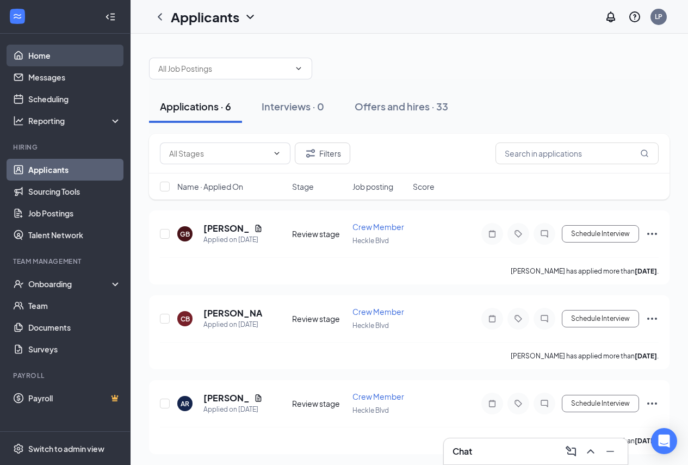
click at [73, 55] on link "Home" at bounding box center [74, 56] width 93 height 22
